Goal: Task Accomplishment & Management: Complete application form

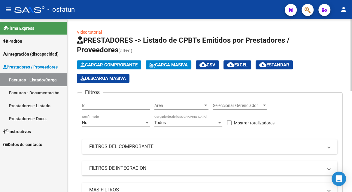
click at [117, 65] on span "Cargar Comprobante" at bounding box center [109, 64] width 57 height 5
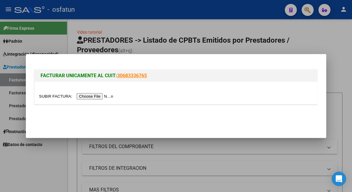
click at [107, 98] on input "file" at bounding box center [77, 96] width 76 height 6
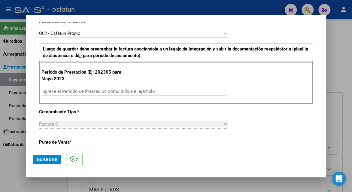
scroll to position [180, 0]
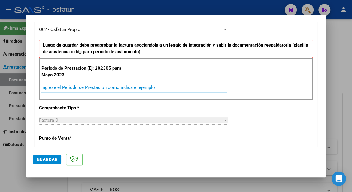
click at [85, 88] on input "Ingrese el Período de Prestación como indica el ejemplo" at bounding box center [135, 87] width 186 height 5
type input "202507"
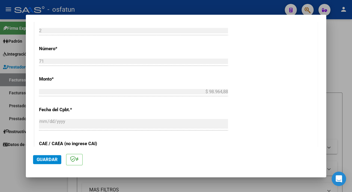
scroll to position [301, 0]
click at [45, 160] on span "Guardar" at bounding box center [47, 159] width 21 height 5
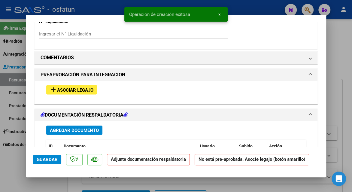
scroll to position [601, 0]
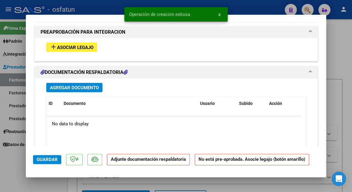
click at [51, 43] on mat-icon "add" at bounding box center [53, 46] width 7 height 7
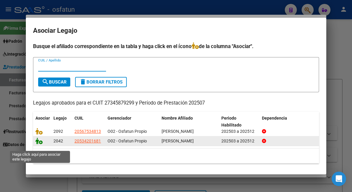
click at [39, 144] on icon at bounding box center [38, 141] width 7 height 7
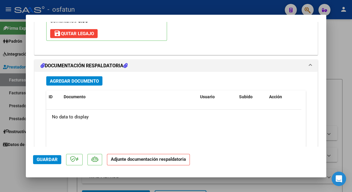
scroll to position [753, 0]
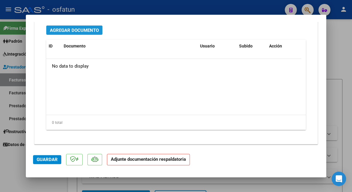
click at [82, 28] on span "Agregar Documento" at bounding box center [74, 30] width 49 height 5
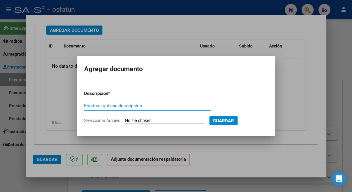
click at [121, 105] on input "Escriba aquí una descripcion" at bounding box center [147, 105] width 127 height 5
type input "planilla de asistencia"
click at [140, 121] on input "Seleccionar Archivo" at bounding box center [165, 121] width 80 height 6
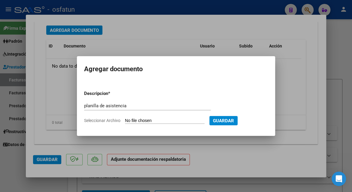
type input "C:\fakepath\[PERSON_NAME] 71 asis.pdf"
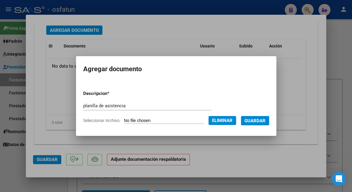
click at [261, 121] on span "Guardar" at bounding box center [255, 120] width 21 height 5
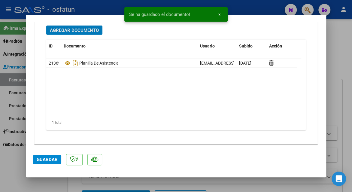
click at [50, 158] on span "Guardar" at bounding box center [47, 159] width 21 height 5
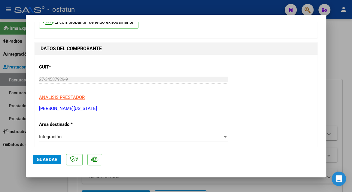
scroll to position [31, 0]
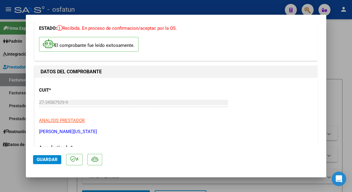
click at [39, 166] on mat-dialog-actions "Guardar" at bounding box center [176, 159] width 286 height 24
click at [42, 161] on span "Guardar" at bounding box center [47, 159] width 21 height 5
drag, startPoint x: 38, startPoint y: 158, endPoint x: 70, endPoint y: 139, distance: 37.6
click at [38, 158] on span "Guardar" at bounding box center [47, 159] width 21 height 5
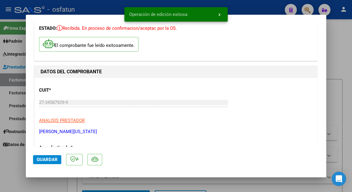
click at [11, 56] on div at bounding box center [176, 96] width 352 height 192
type input "$ 0,00"
